Goal: Navigation & Orientation: Find specific page/section

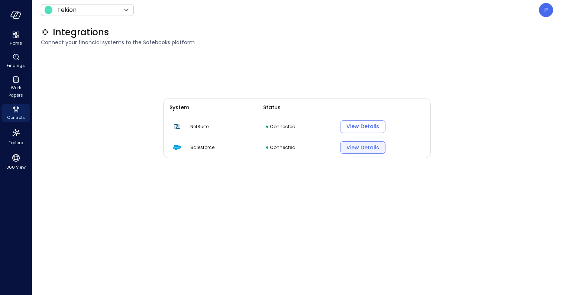
click at [360, 148] on div "View Details" at bounding box center [363, 147] width 33 height 9
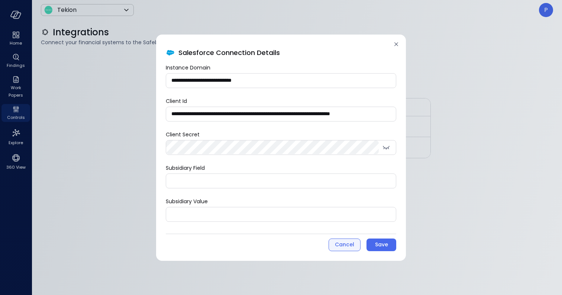
click at [337, 244] on div "Cancel" at bounding box center [344, 244] width 19 height 9
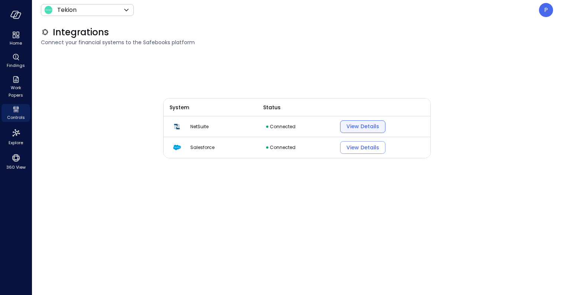
click at [357, 128] on div "View Details" at bounding box center [363, 126] width 33 height 9
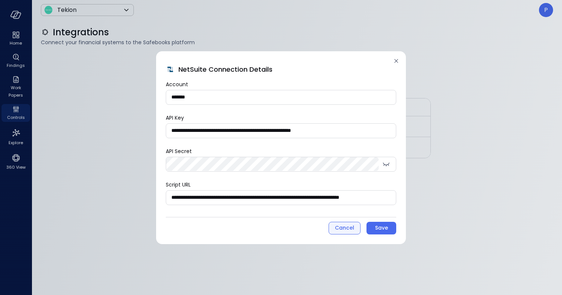
click at [345, 223] on div "Cancel" at bounding box center [344, 227] width 19 height 9
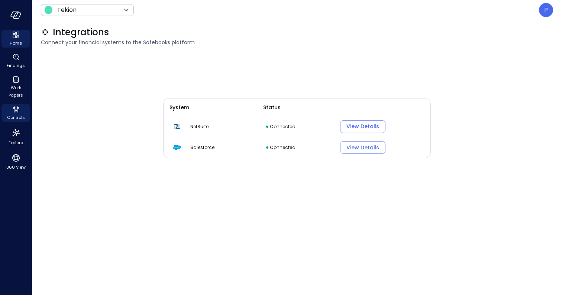
click at [17, 38] on icon "Home" at bounding box center [17, 37] width 3 height 2
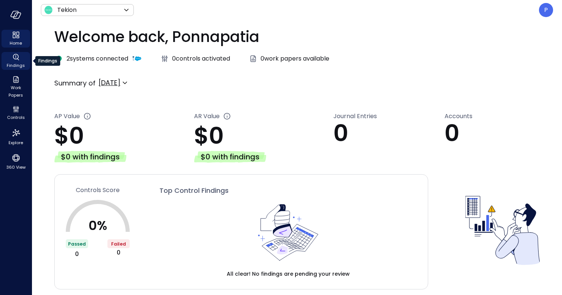
click at [15, 62] on span "Findings" at bounding box center [16, 65] width 18 height 7
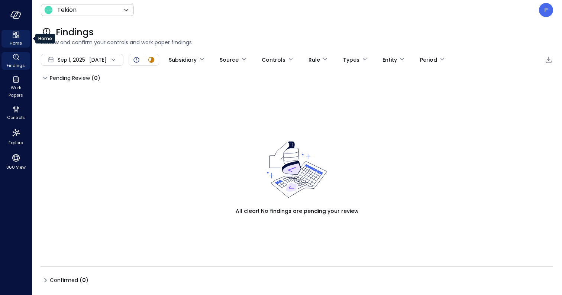
click at [17, 38] on icon "Home" at bounding box center [16, 34] width 9 height 9
